Goal: Task Accomplishment & Management: Use online tool/utility

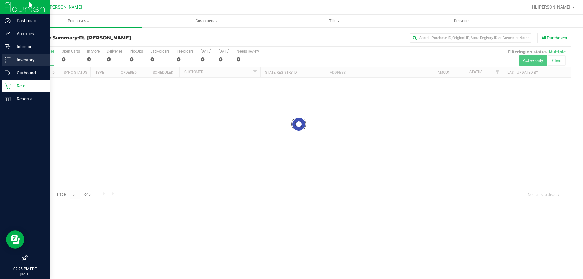
click at [8, 58] on line at bounding box center [8, 58] width 3 height 0
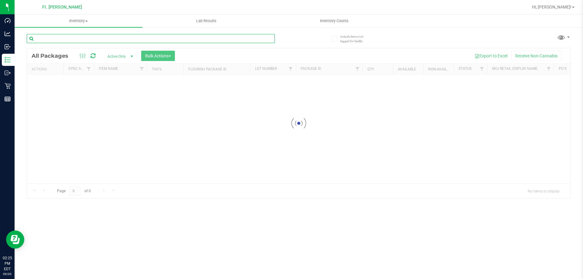
click at [70, 34] on input "text" at bounding box center [151, 38] width 248 height 9
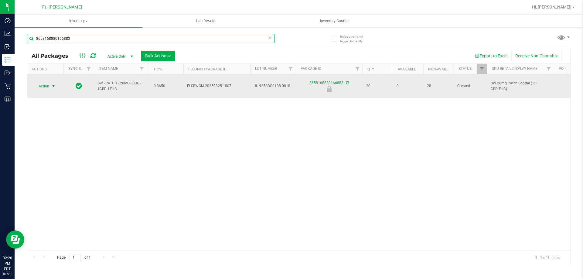
type input "8658168880166883"
click at [49, 85] on span "Action" at bounding box center [41, 86] width 16 height 8
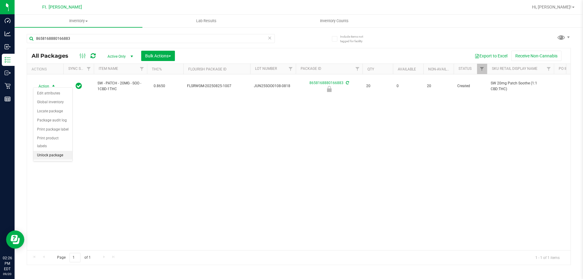
click at [59, 151] on li "Unlock package" at bounding box center [52, 155] width 39 height 9
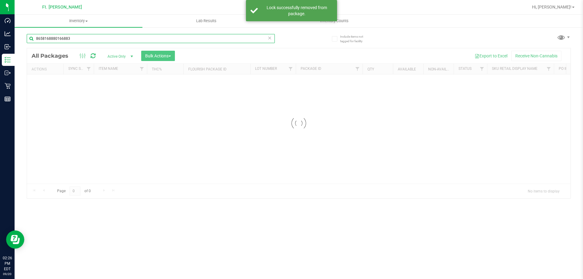
click at [82, 38] on input "8658168880166883" at bounding box center [151, 38] width 248 height 9
click at [82, 36] on input "8658168880166883" at bounding box center [151, 38] width 248 height 9
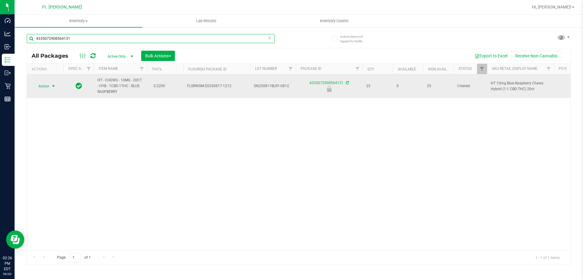
type input "4335072908564131"
click at [51, 87] on span "select" at bounding box center [53, 86] width 5 height 5
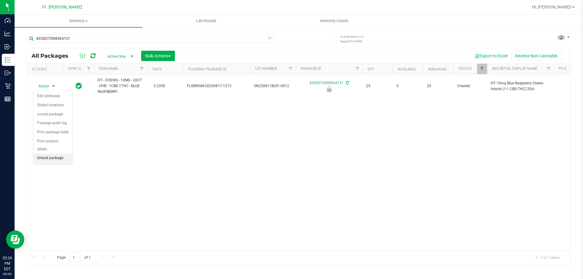
click at [45, 154] on li "Unlock package" at bounding box center [52, 158] width 39 height 9
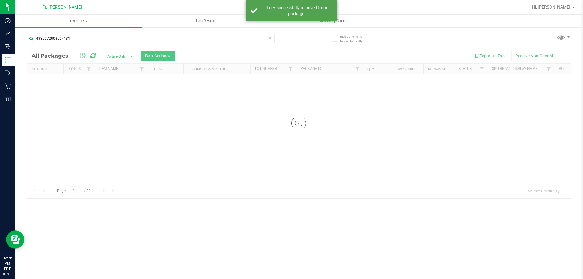
click at [118, 39] on input "4335072908564131" at bounding box center [151, 38] width 248 height 9
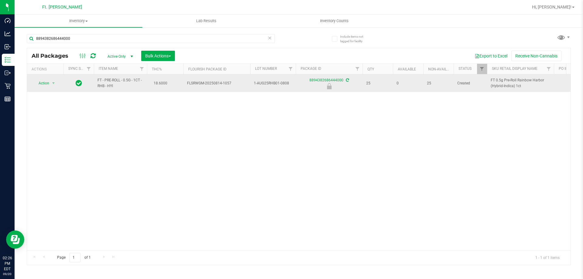
type input "8894382686444000"
click at [46, 84] on span "Action" at bounding box center [41, 83] width 16 height 8
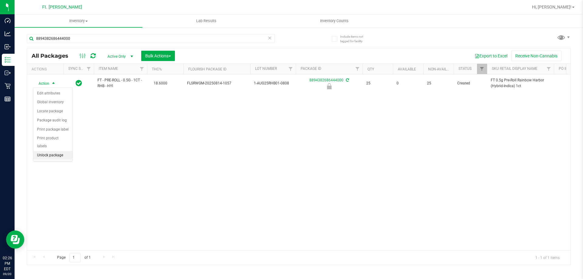
click at [55, 151] on li "Unlock package" at bounding box center [52, 155] width 39 height 9
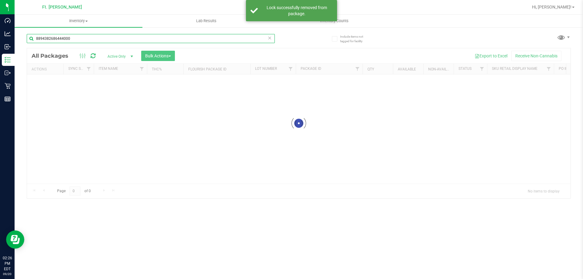
click at [147, 42] on input "8894382686444000" at bounding box center [151, 38] width 248 height 9
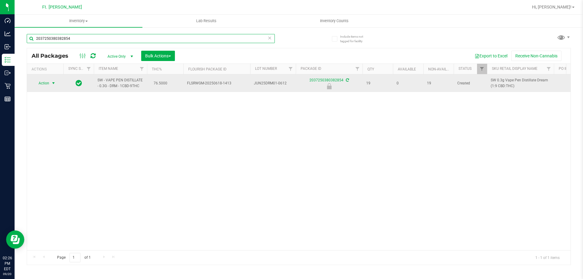
type input "2037250380382854"
click at [46, 84] on span "Action" at bounding box center [41, 83] width 16 height 8
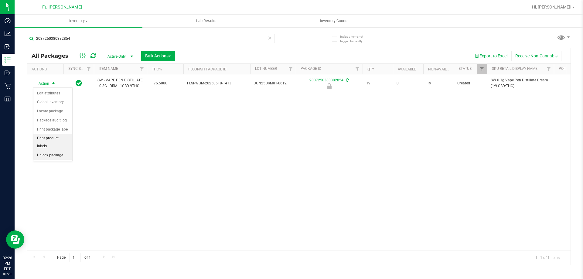
click at [58, 140] on li "Print product labels" at bounding box center [52, 142] width 39 height 17
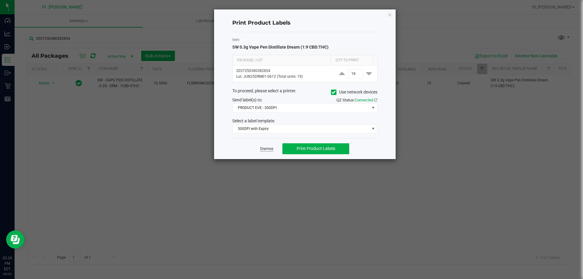
click at [269, 148] on link "Dismiss" at bounding box center [266, 148] width 13 height 5
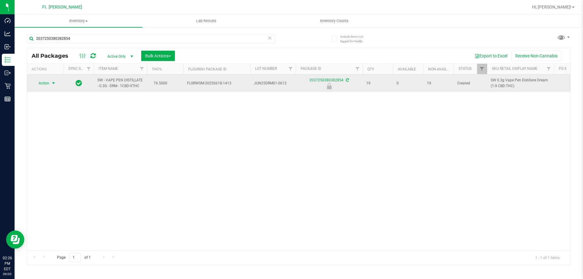
click at [50, 82] on span "select" at bounding box center [54, 83] width 8 height 8
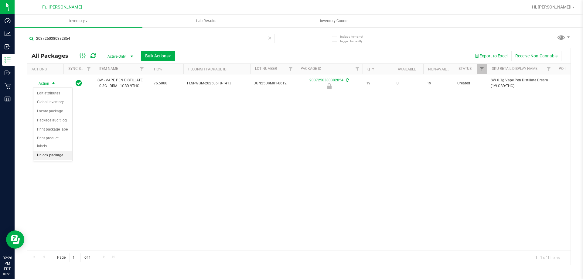
click at [54, 151] on li "Unlock package" at bounding box center [52, 155] width 39 height 9
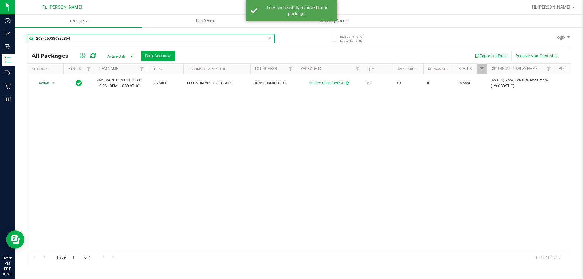
click at [89, 39] on input "2037250380382854" at bounding box center [151, 38] width 248 height 9
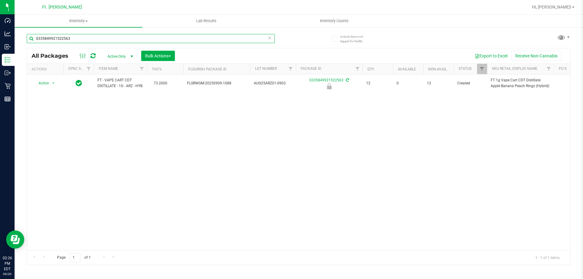
type input "0335849921522563"
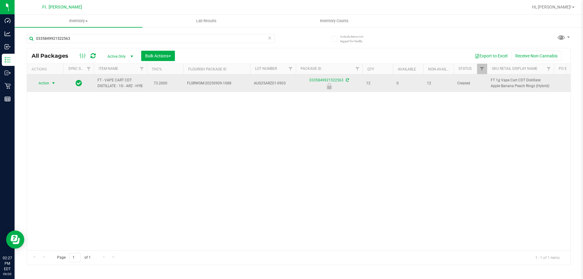
click at [46, 83] on span "Action" at bounding box center [41, 83] width 16 height 8
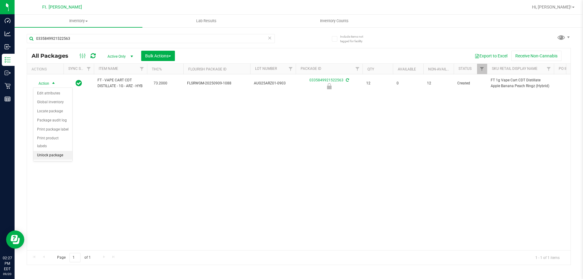
click at [59, 151] on li "Unlock package" at bounding box center [52, 155] width 39 height 9
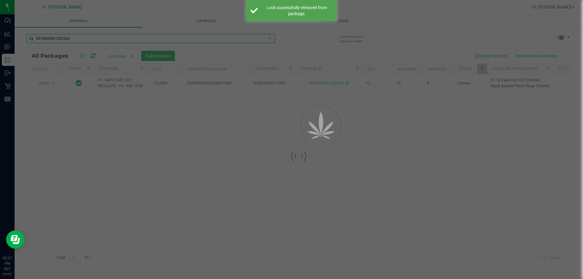
click at [117, 39] on input "0335849921522563" at bounding box center [151, 38] width 248 height 9
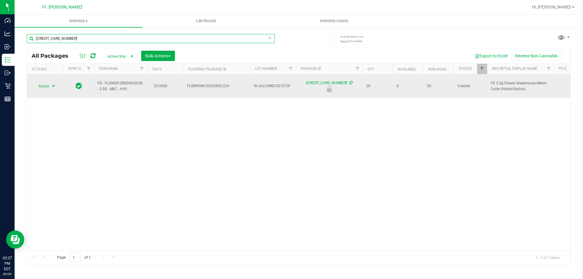
type input "6432031885276915"
click at [52, 84] on span "select" at bounding box center [53, 86] width 5 height 5
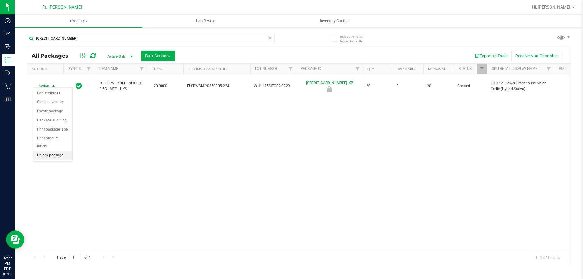
click at [68, 151] on li "Unlock package" at bounding box center [52, 155] width 39 height 9
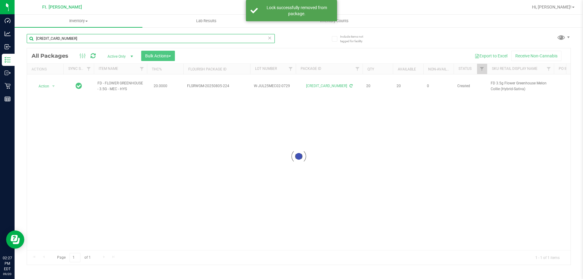
click at [100, 38] on input "6432031885276915" at bounding box center [151, 38] width 248 height 9
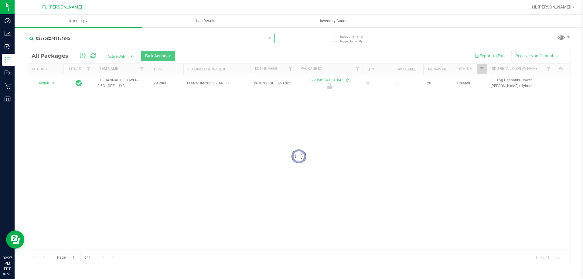
type input "0293582741191845"
click at [50, 84] on div at bounding box center [298, 156] width 543 height 216
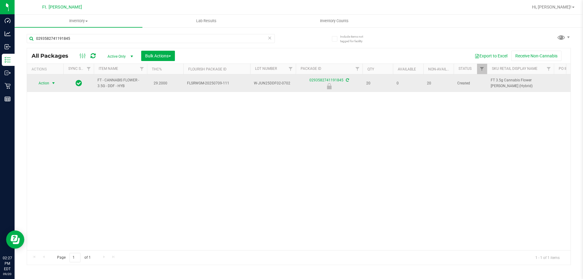
click at [48, 83] on span "Action" at bounding box center [41, 83] width 16 height 8
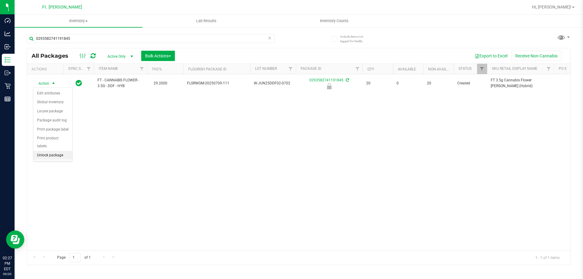
click at [53, 151] on li "Unlock package" at bounding box center [52, 155] width 39 height 9
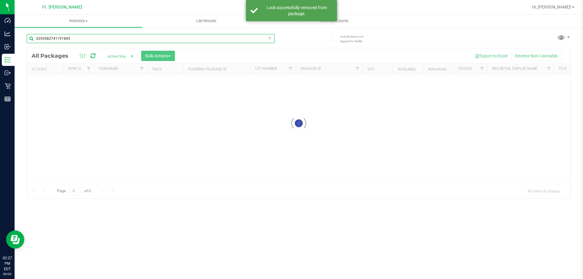
click at [99, 39] on div "Inventory All packages All inventory Waste log Create inventory Lab Results Inv…" at bounding box center [299, 147] width 568 height 264
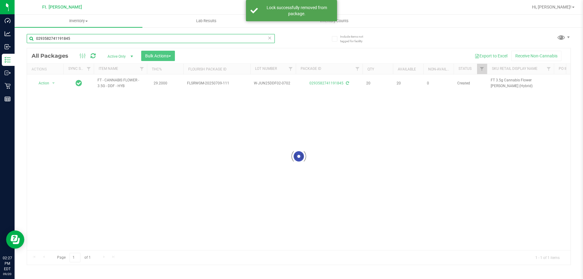
click at [99, 39] on input "0293582741191845" at bounding box center [151, 38] width 248 height 9
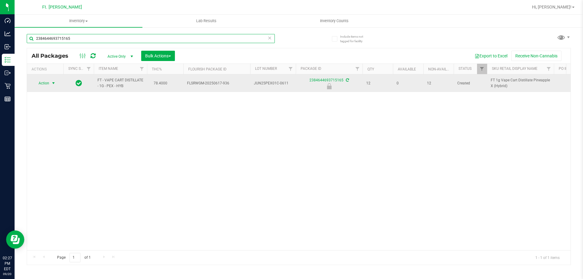
type input "2384644693715165"
click at [53, 79] on span "select" at bounding box center [54, 83] width 8 height 8
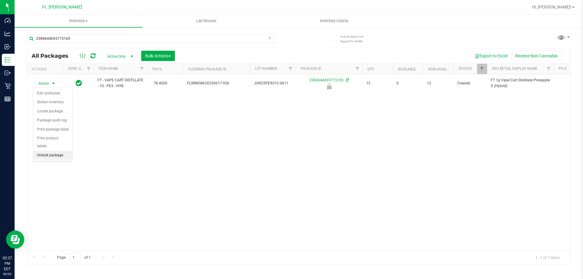
click at [59, 151] on li "Unlock package" at bounding box center [52, 155] width 39 height 9
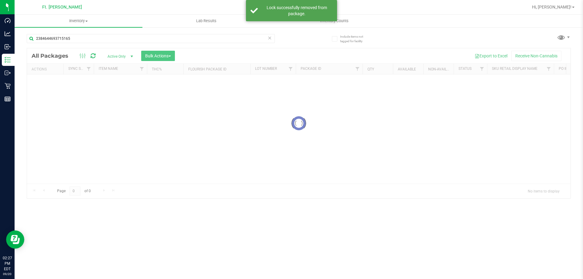
click at [94, 40] on input "2384644693715165" at bounding box center [151, 38] width 248 height 9
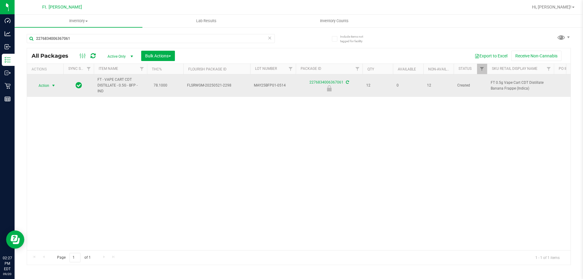
type input "2276834006367061"
click at [48, 87] on span "Action" at bounding box center [41, 85] width 16 height 8
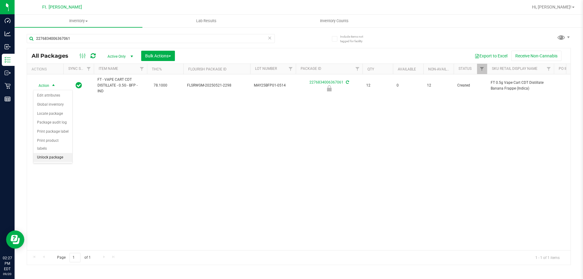
click at [57, 153] on li "Unlock package" at bounding box center [52, 157] width 39 height 9
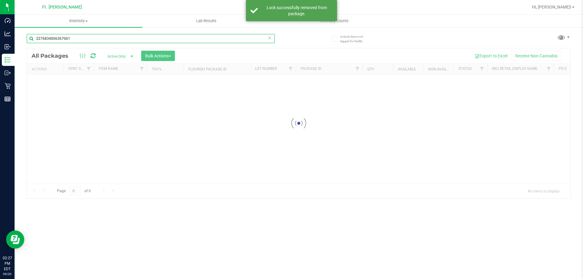
click at [75, 42] on input "2276834006367061" at bounding box center [151, 38] width 248 height 9
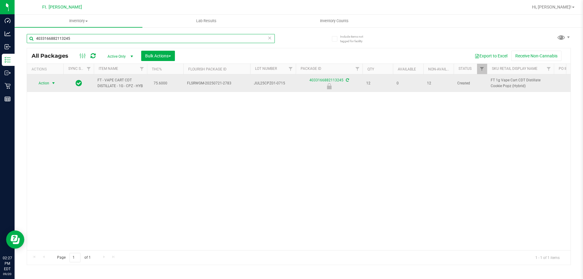
type input "4033166882113245"
click at [51, 84] on span "select" at bounding box center [53, 83] width 5 height 5
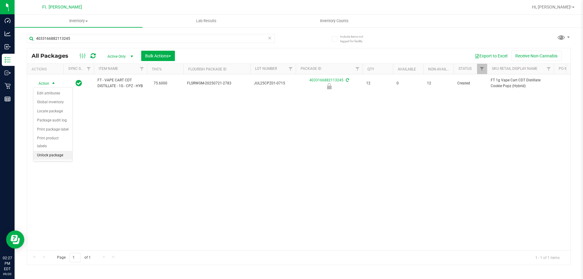
click at [56, 151] on li "Unlock package" at bounding box center [52, 155] width 39 height 9
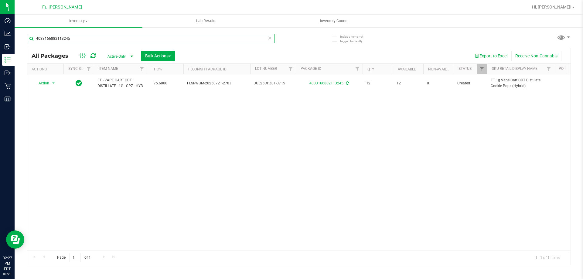
click at [180, 42] on input "4033166882113245" at bounding box center [151, 38] width 248 height 9
type input "6432031885276915"
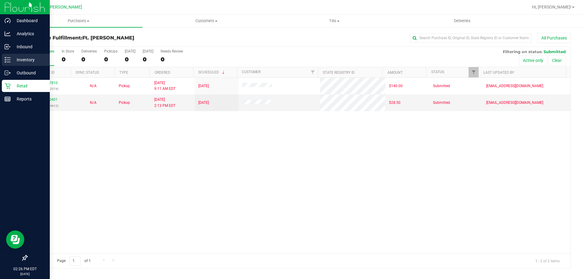
click at [12, 57] on p "Inventory" at bounding box center [29, 59] width 36 height 7
